Goal: Task Accomplishment & Management: Complete application form

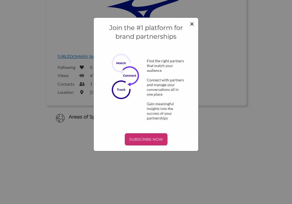
click at [192, 23] on span "×" at bounding box center [192, 23] width 4 height 9
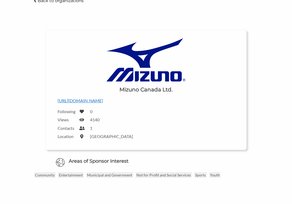
scroll to position [81, 0]
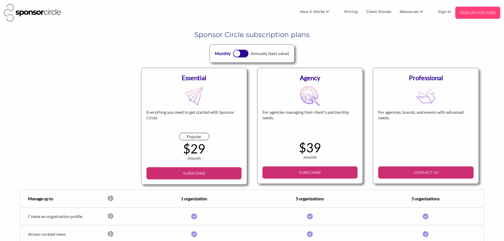
click at [291, 10] on p "SIGN UP FOR FREE" at bounding box center [478, 13] width 41 height 8
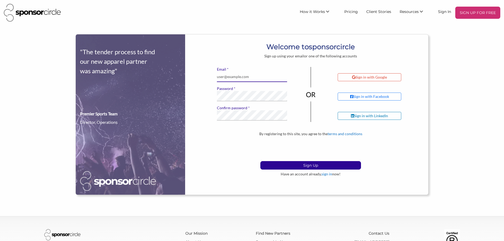
click at [235, 76] on input "* Email" at bounding box center [252, 77] width 71 height 10
type input "04awalker@gmail.com"
click at [228, 110] on label "* Confirm password" at bounding box center [252, 108] width 71 height 5
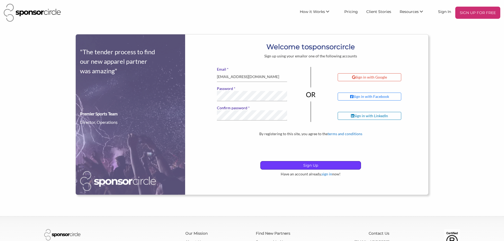
click at [309, 164] on p "Sign Up" at bounding box center [311, 166] width 100 height 8
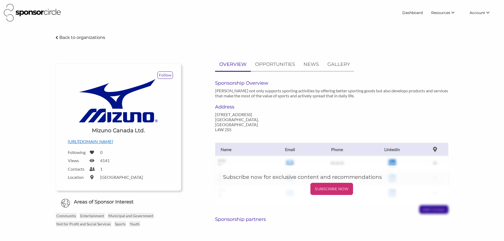
scroll to position [81, 0]
